Goal: Use online tool/utility: Use online tool/utility

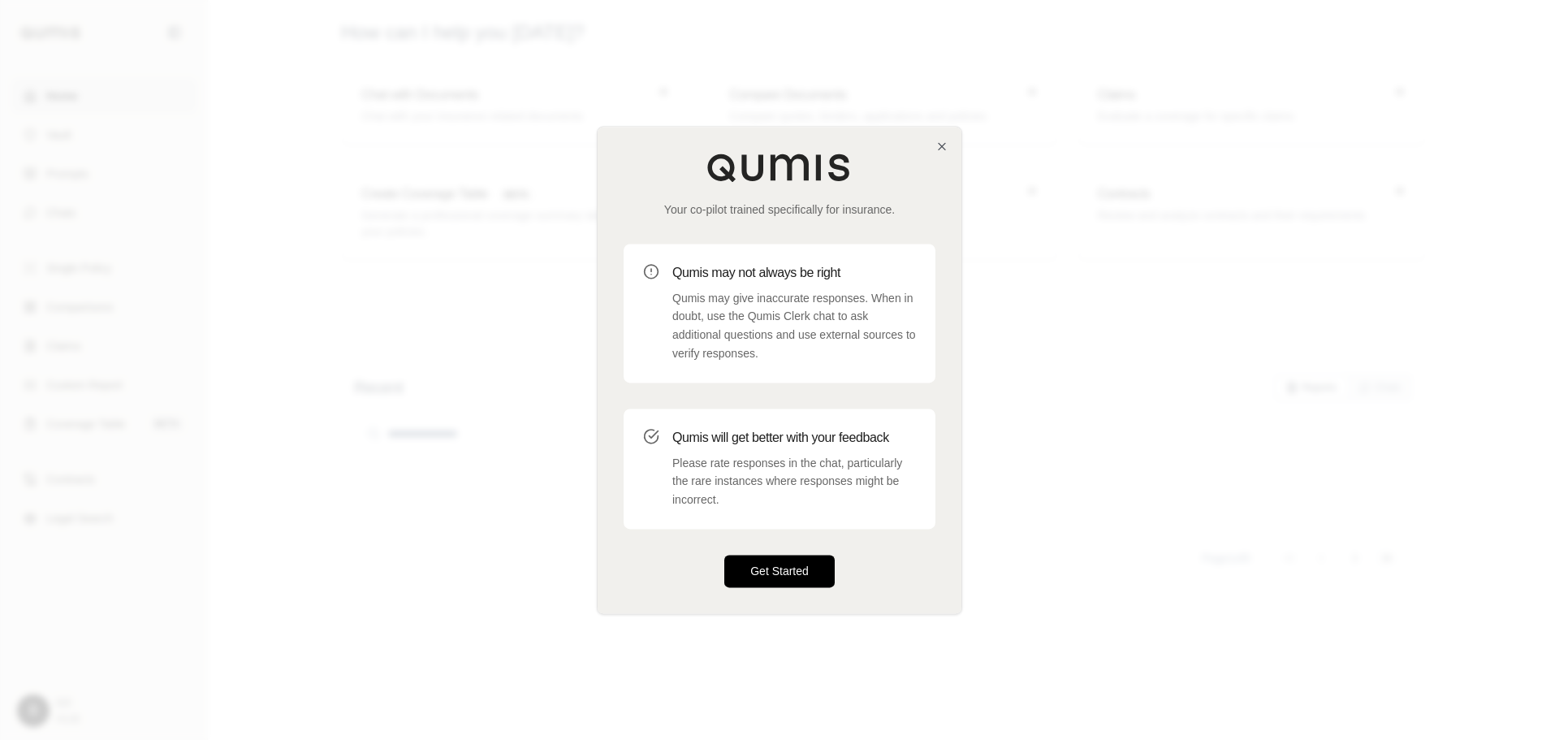
click at [764, 558] on button "Get Started" at bounding box center [779, 571] width 110 height 32
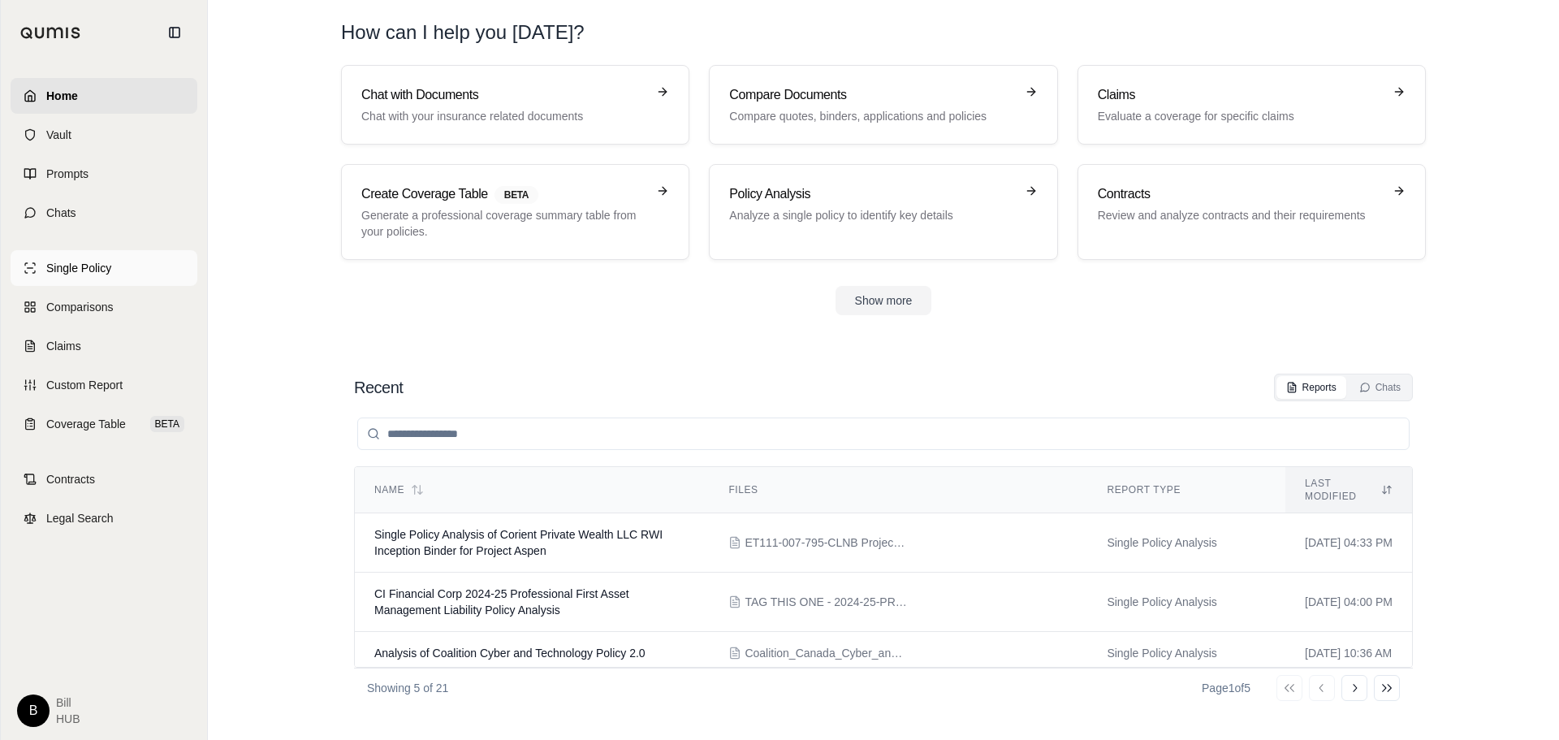
click at [84, 264] on span "Single Policy" at bounding box center [78, 268] width 65 height 16
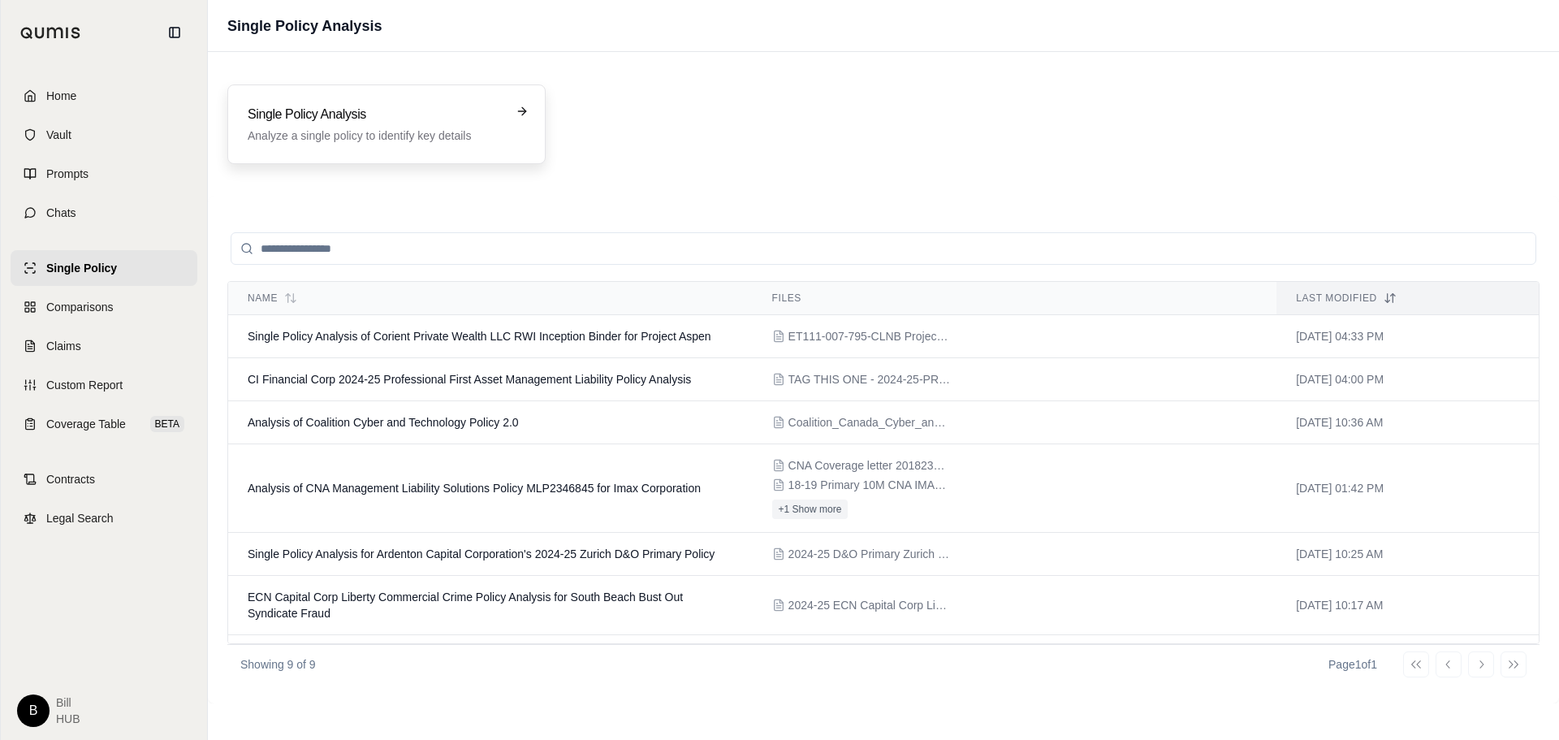
click at [326, 125] on div "Single Policy Analysis Analyze a single policy to identify key details" at bounding box center [375, 124] width 255 height 39
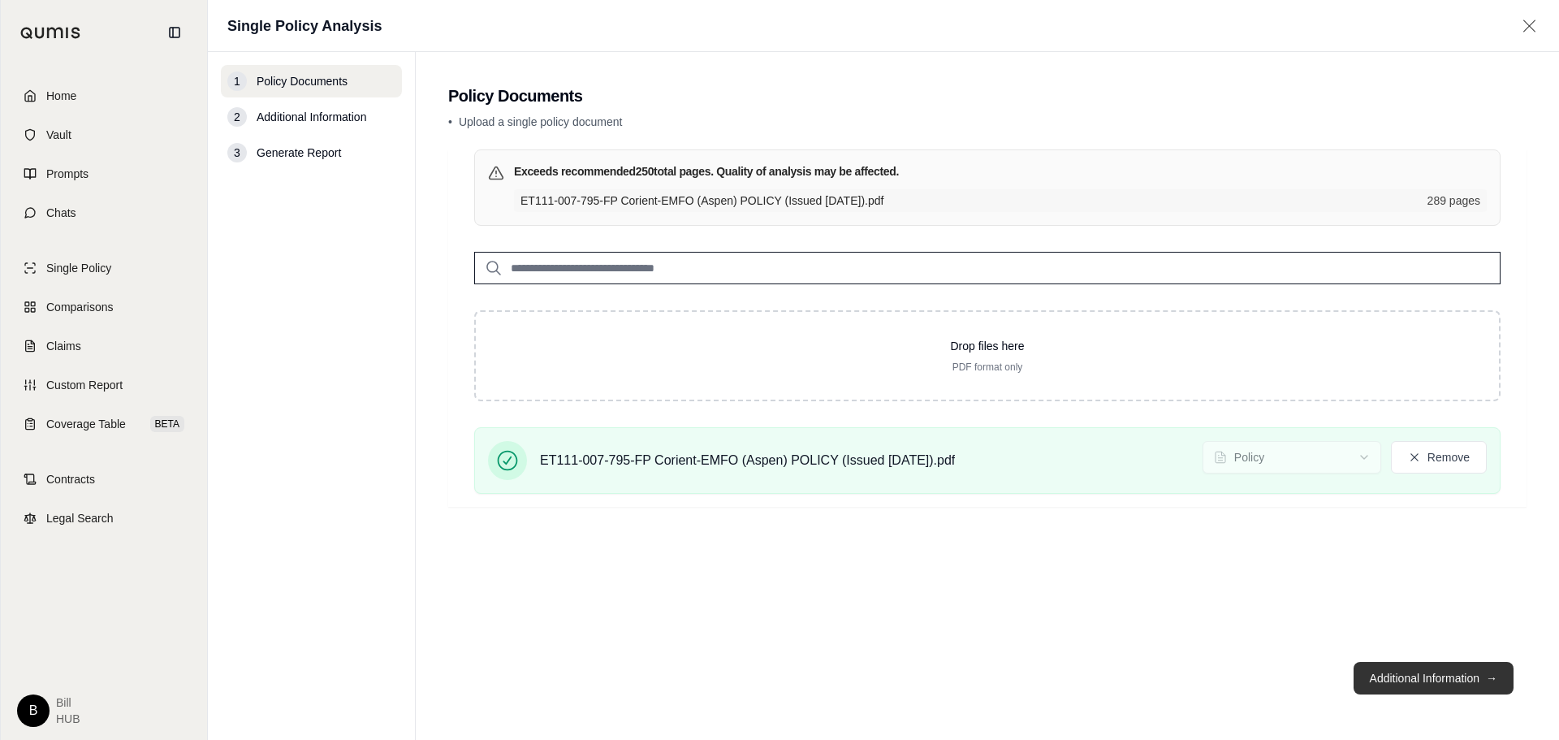
click at [1419, 676] on button "Additional Information →" at bounding box center [1434, 678] width 160 height 32
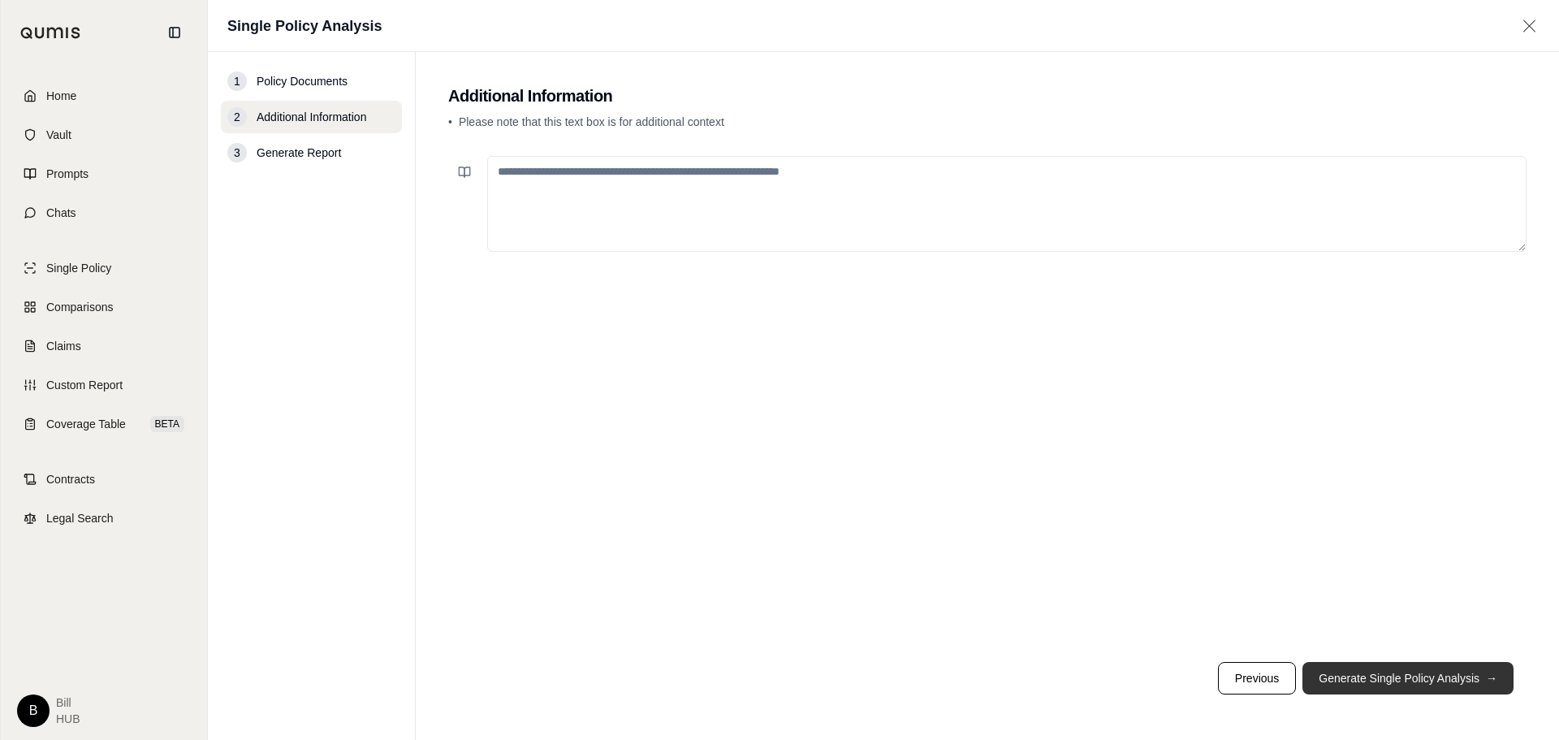
click at [1400, 675] on button "Generate Single Policy Analysis →" at bounding box center [1407, 678] width 211 height 32
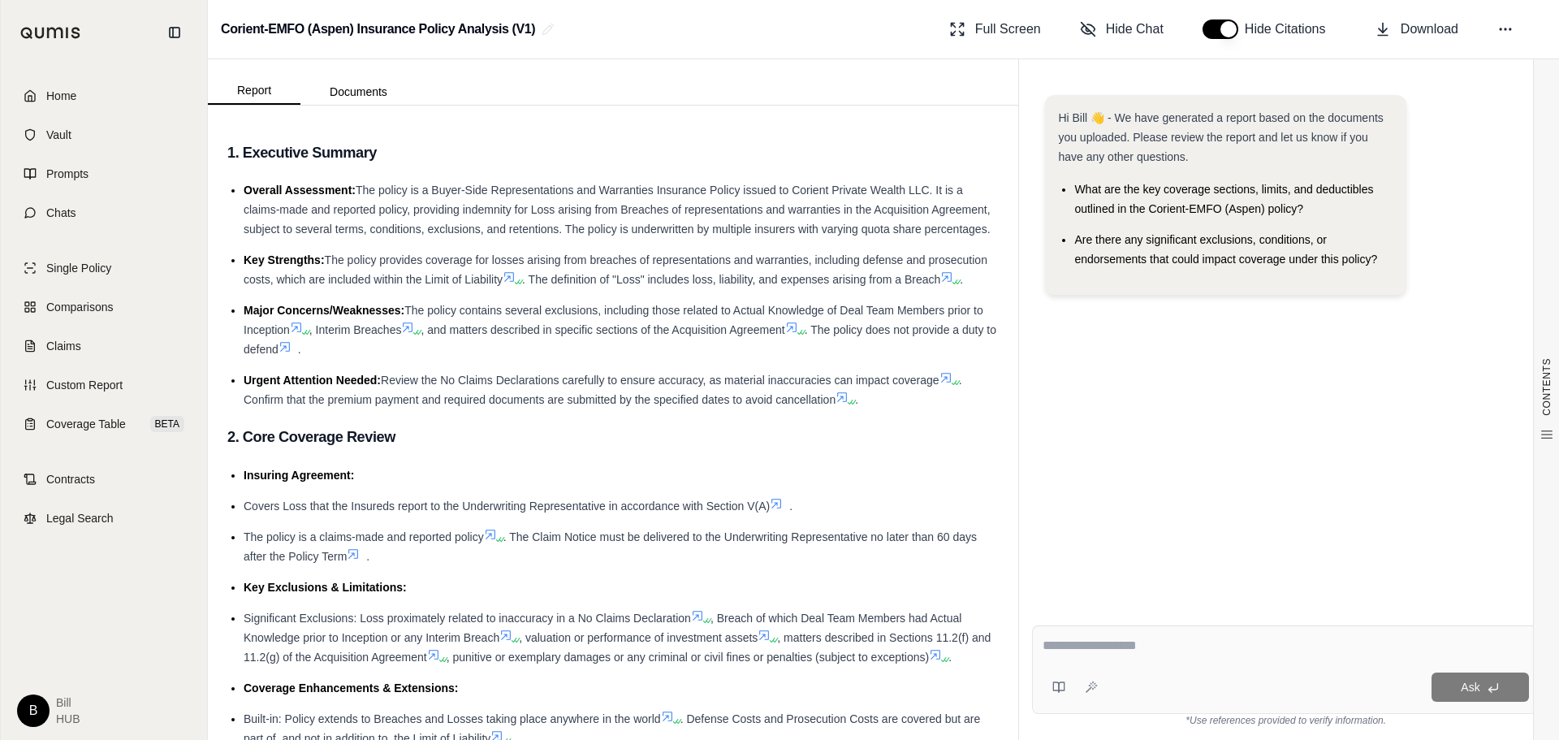
click at [454, 286] on span "The policy provides coverage for losses arising from breaches of representation…" at bounding box center [616, 269] width 744 height 32
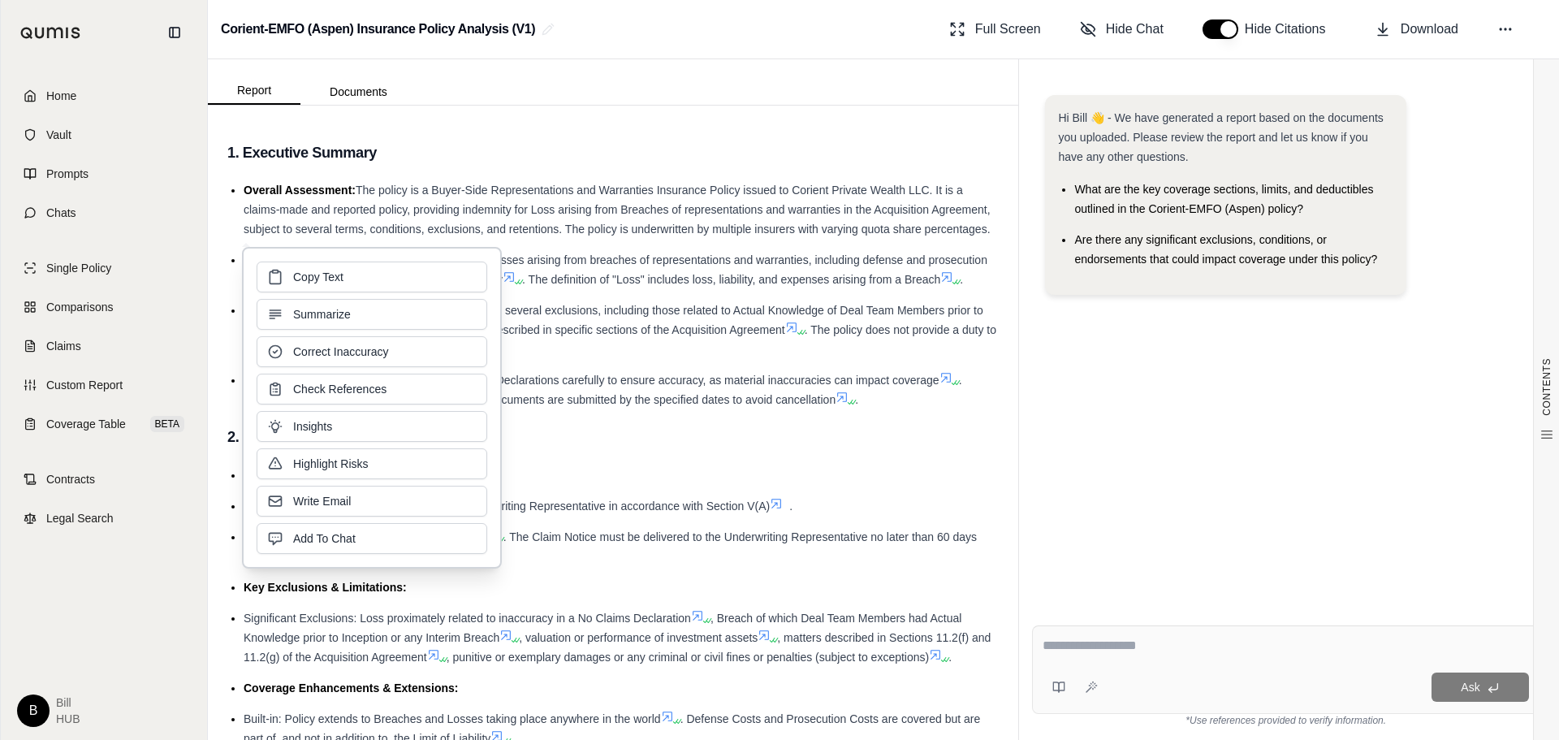
click at [506, 220] on li "Overall Assessment: The policy is a Buyer-Side Representations and Warranties I…" at bounding box center [621, 209] width 755 height 58
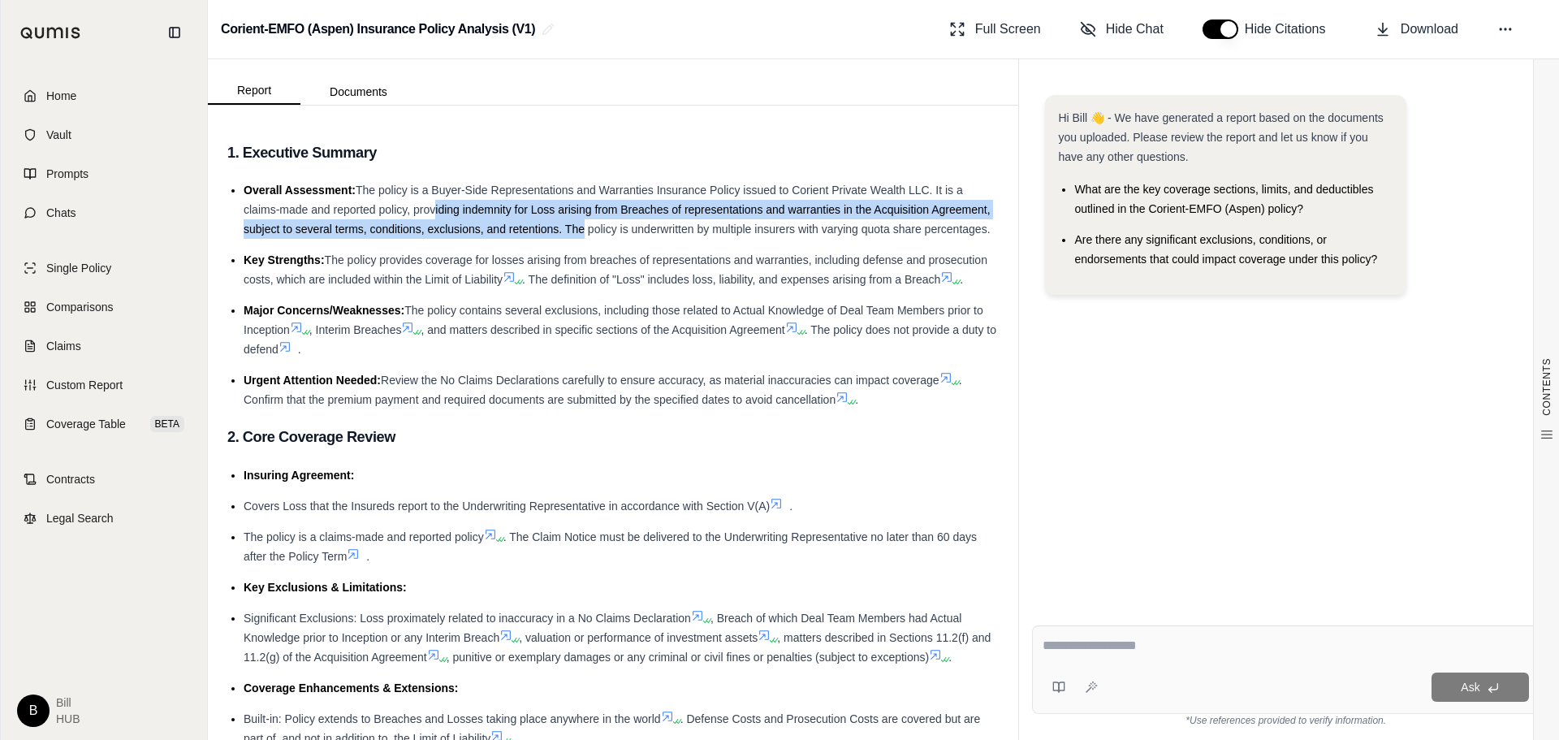
drag, startPoint x: 430, startPoint y: 208, endPoint x: 637, endPoint y: 230, distance: 208.2
click at [637, 230] on span "The policy is a Buyer-Side Representations and Warranties Insurance Policy issu…" at bounding box center [617, 210] width 747 height 52
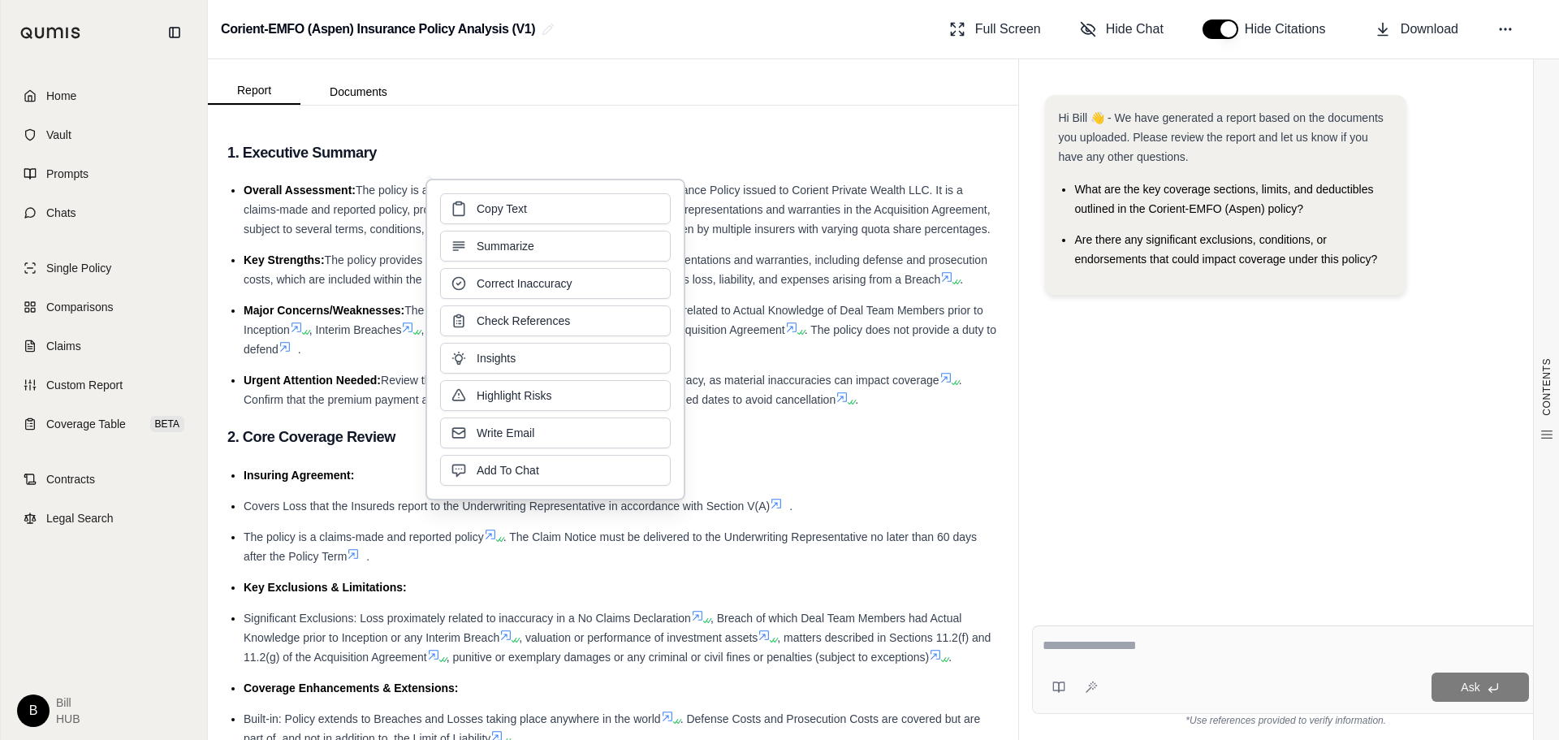
click at [637, 230] on div "Copy Text Summarize Correct Inaccuracy Check References Insights Highlight Risk…" at bounding box center [555, 339] width 231 height 292
click at [732, 232] on span "The policy is a Buyer-Side Representations and Warranties Insurance Policy issu…" at bounding box center [617, 210] width 747 height 52
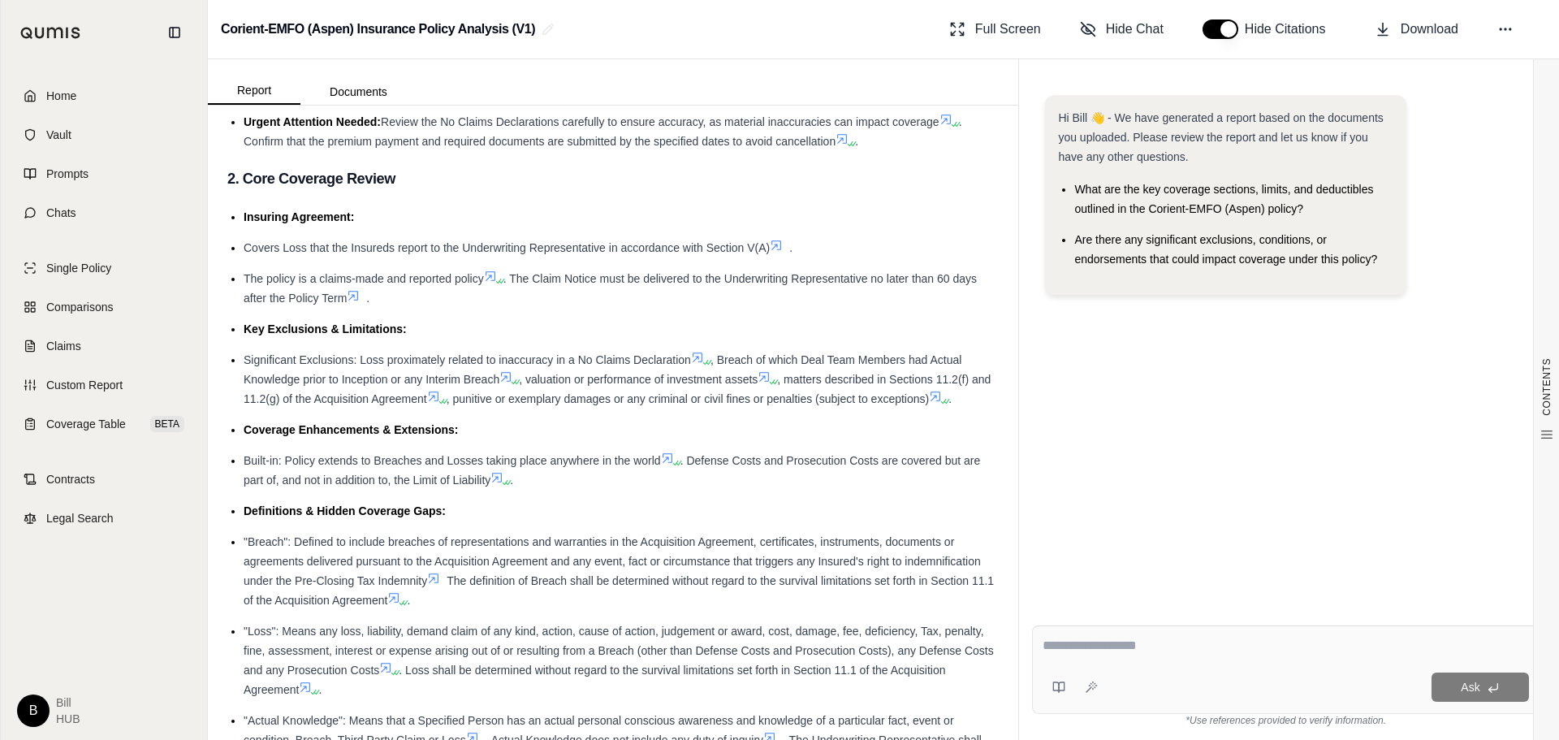
scroll to position [270, 0]
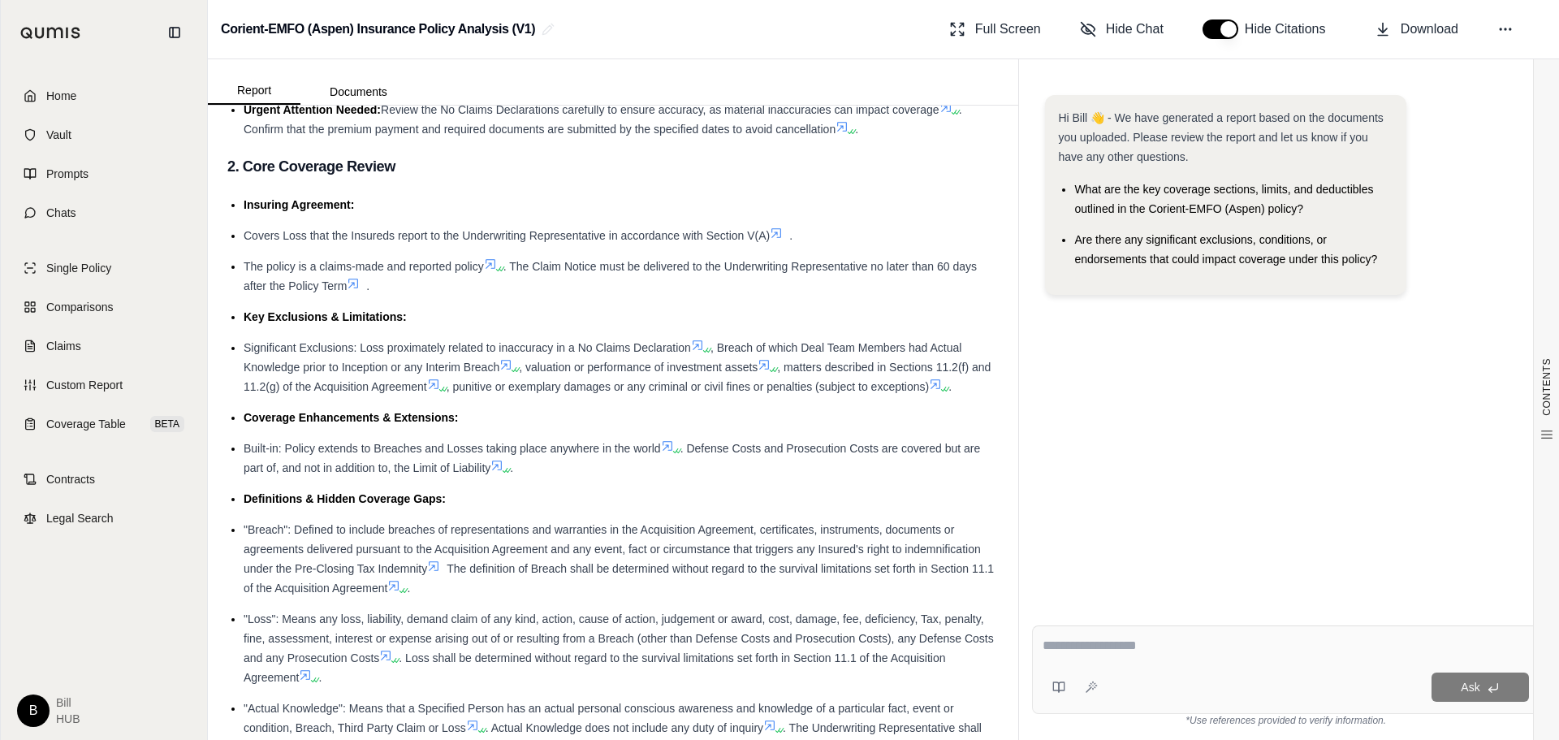
click at [1080, 637] on textarea at bounding box center [1286, 645] width 486 height 19
drag, startPoint x: 1226, startPoint y: 645, endPoint x: 1295, endPoint y: 649, distance: 69.1
click at [1226, 645] on textarea "**********" at bounding box center [1286, 645] width 486 height 19
click at [1300, 649] on textarea "**********" at bounding box center [1286, 645] width 486 height 19
drag, startPoint x: 1279, startPoint y: 641, endPoint x: 1243, endPoint y: 646, distance: 36.0
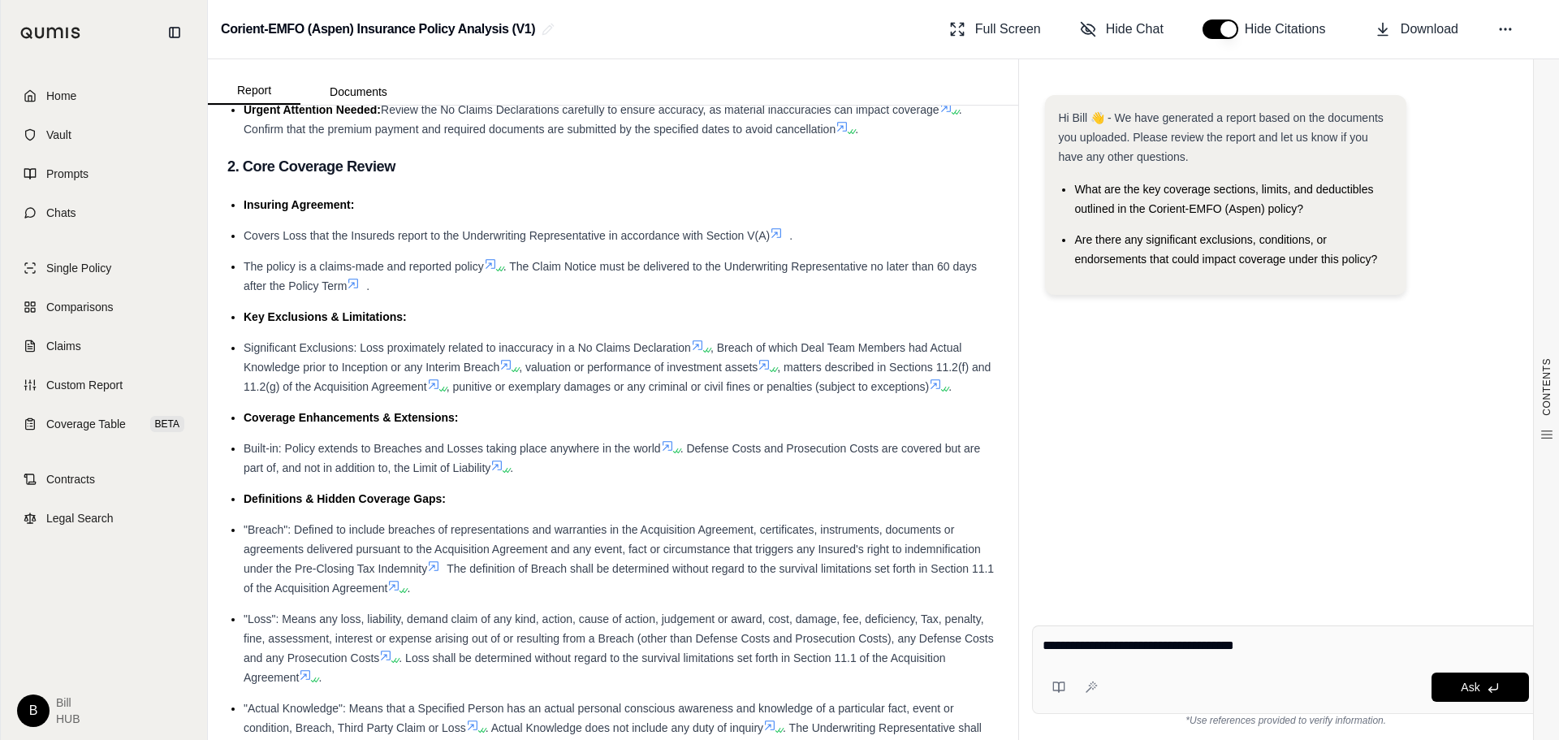
click at [1243, 646] on textarea "**********" at bounding box center [1286, 645] width 486 height 19
type textarea "**********"
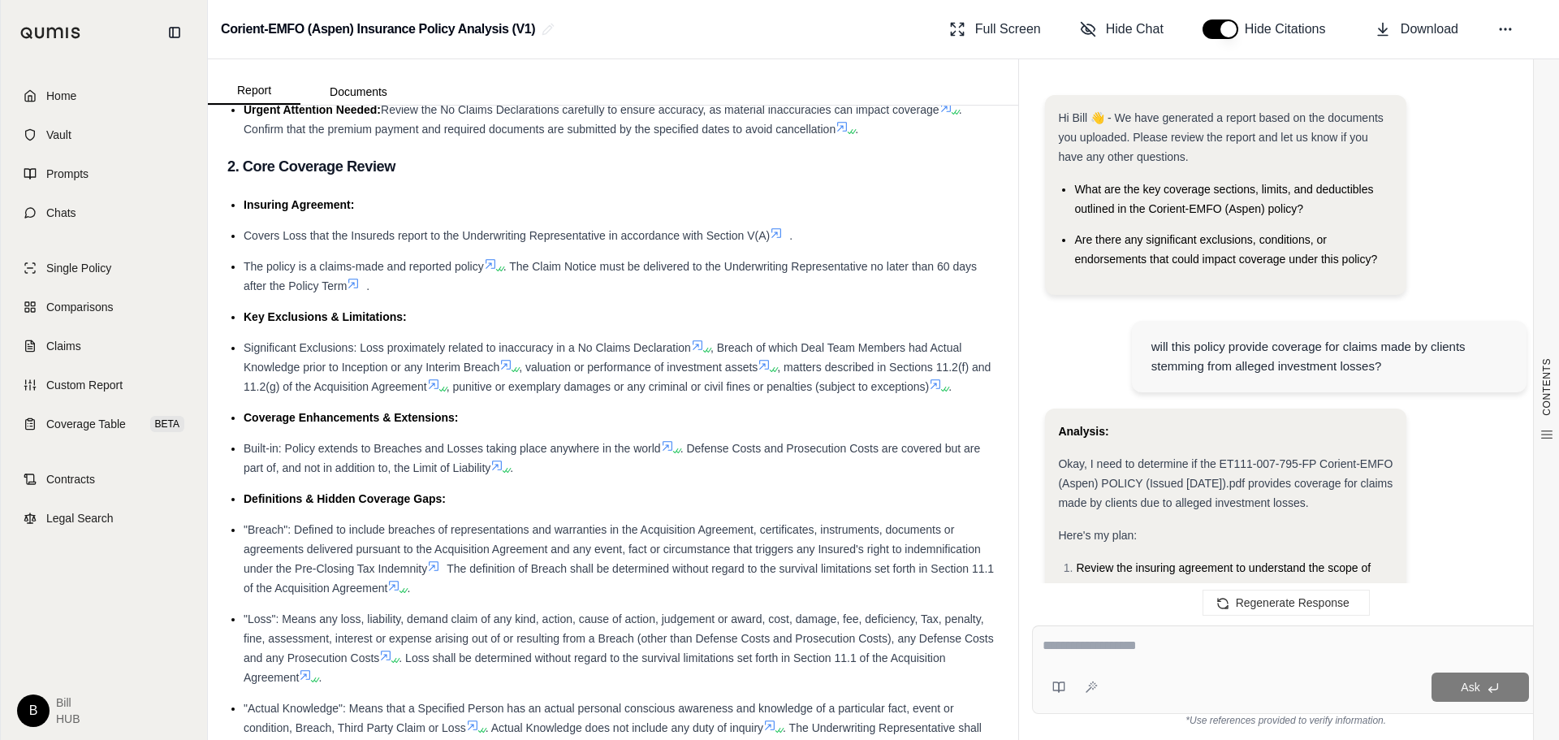
scroll to position [1803, 0]
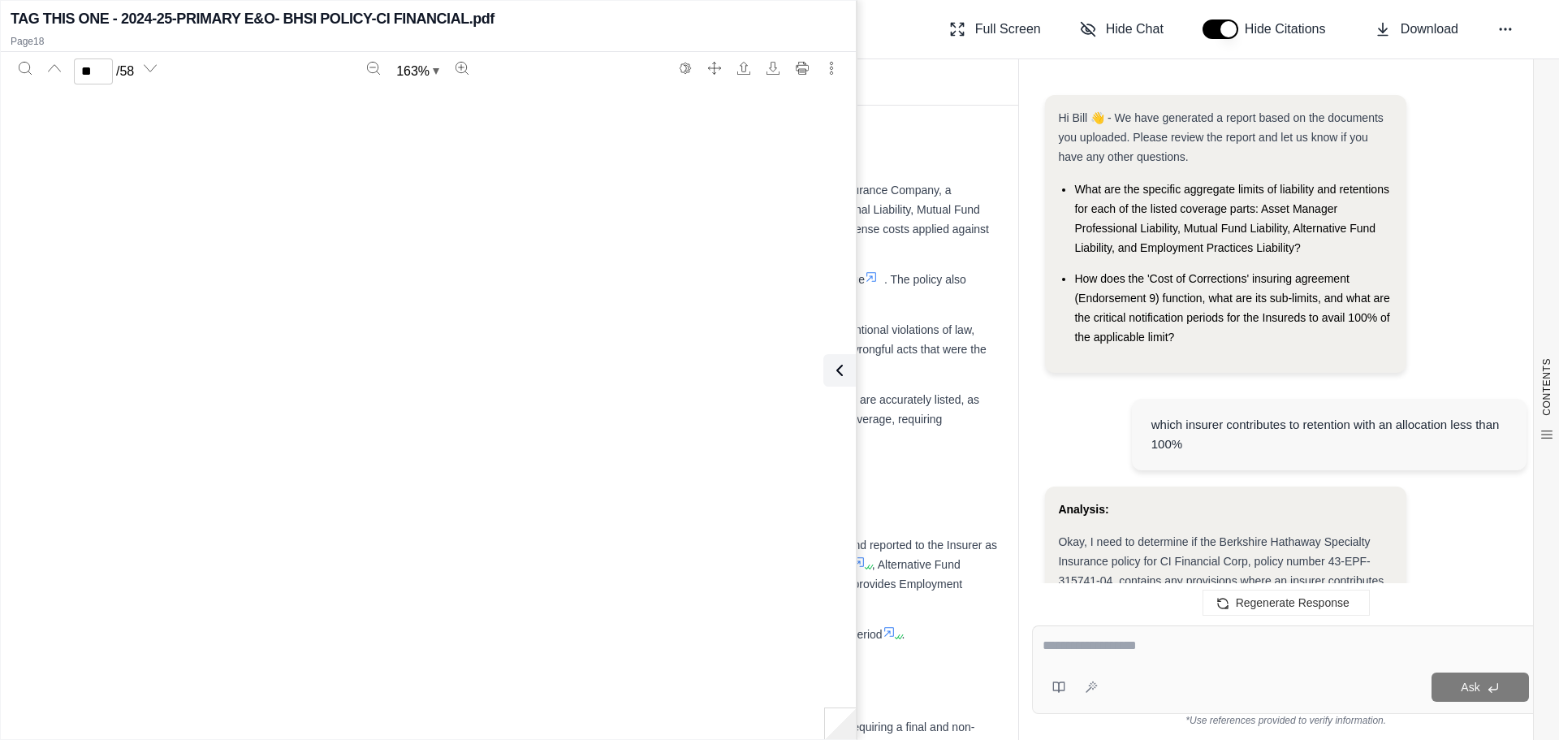
scroll to position [17810, 0]
